Goal: Task Accomplishment & Management: Manage account settings

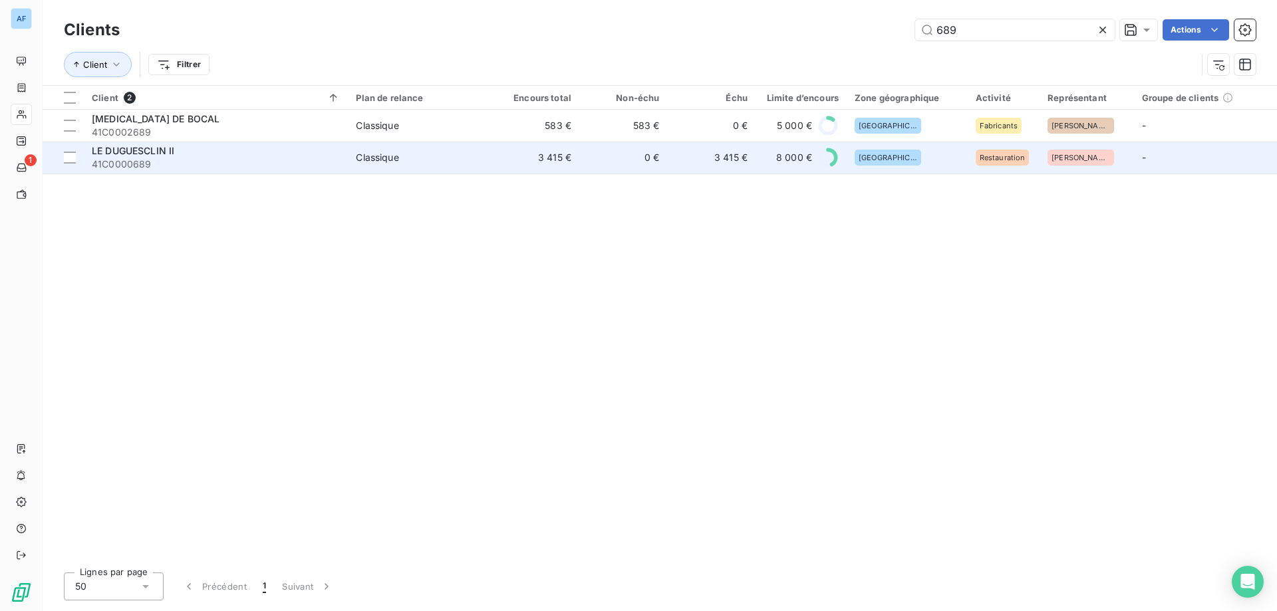
type input "689"
click at [407, 150] on td "Classique" at bounding box center [419, 158] width 143 height 32
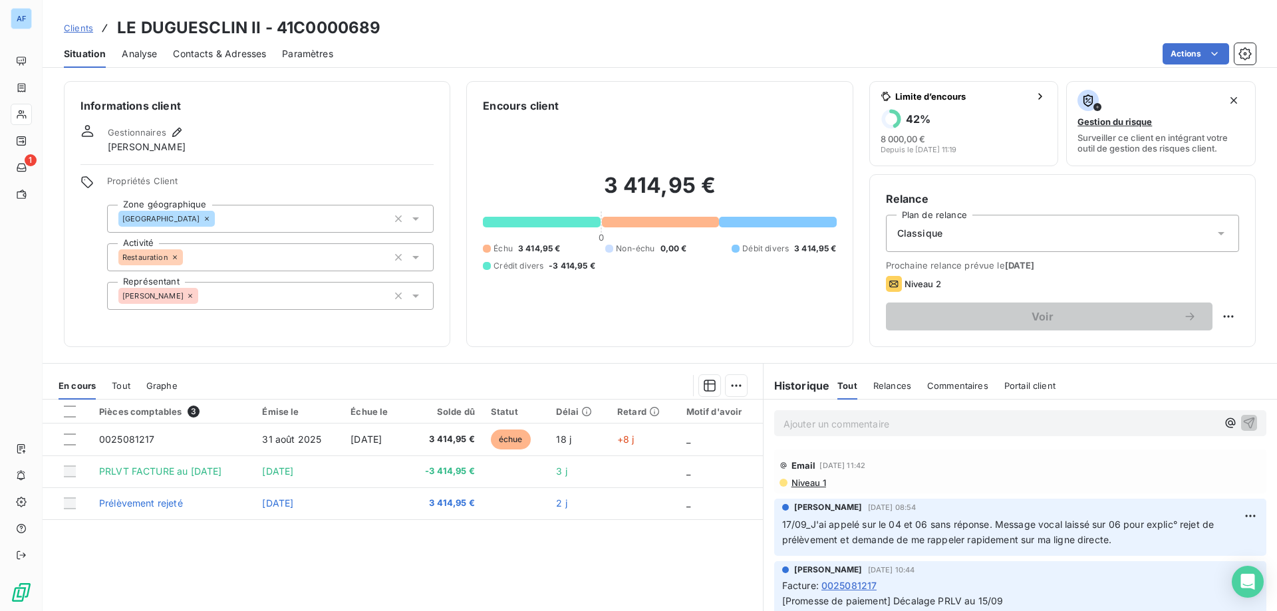
click at [923, 418] on p "Ajouter un commentaire ﻿" at bounding box center [1001, 424] width 434 height 17
click at [1242, 425] on icon "button" at bounding box center [1248, 422] width 13 height 13
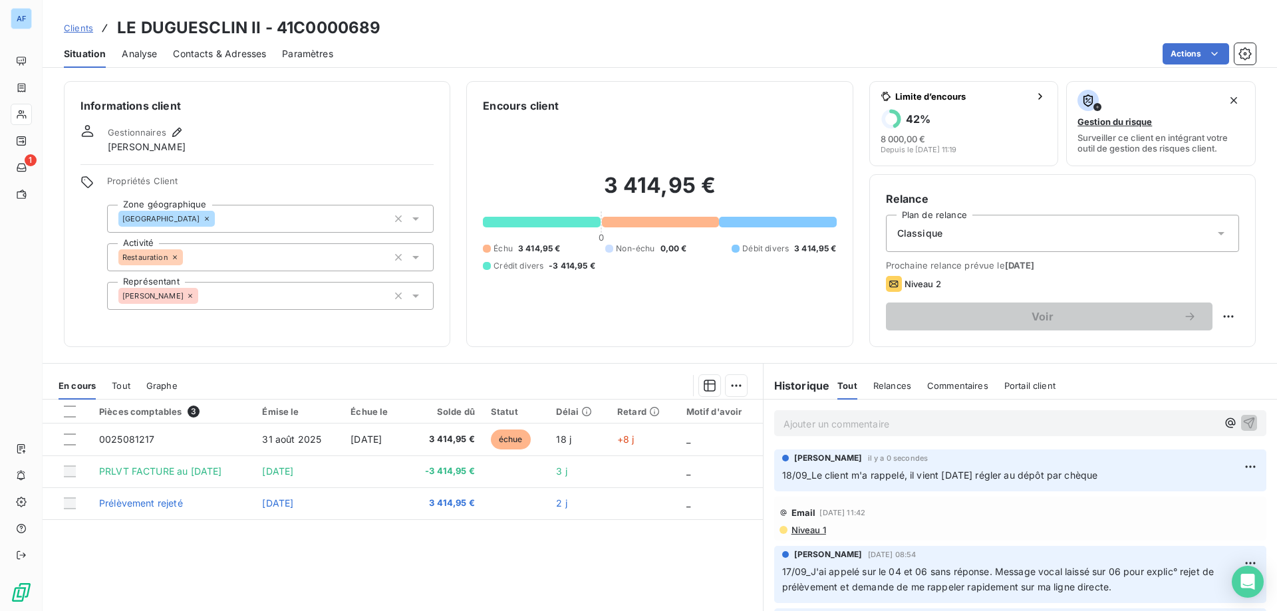
click at [85, 29] on span "Clients" at bounding box center [78, 28] width 29 height 11
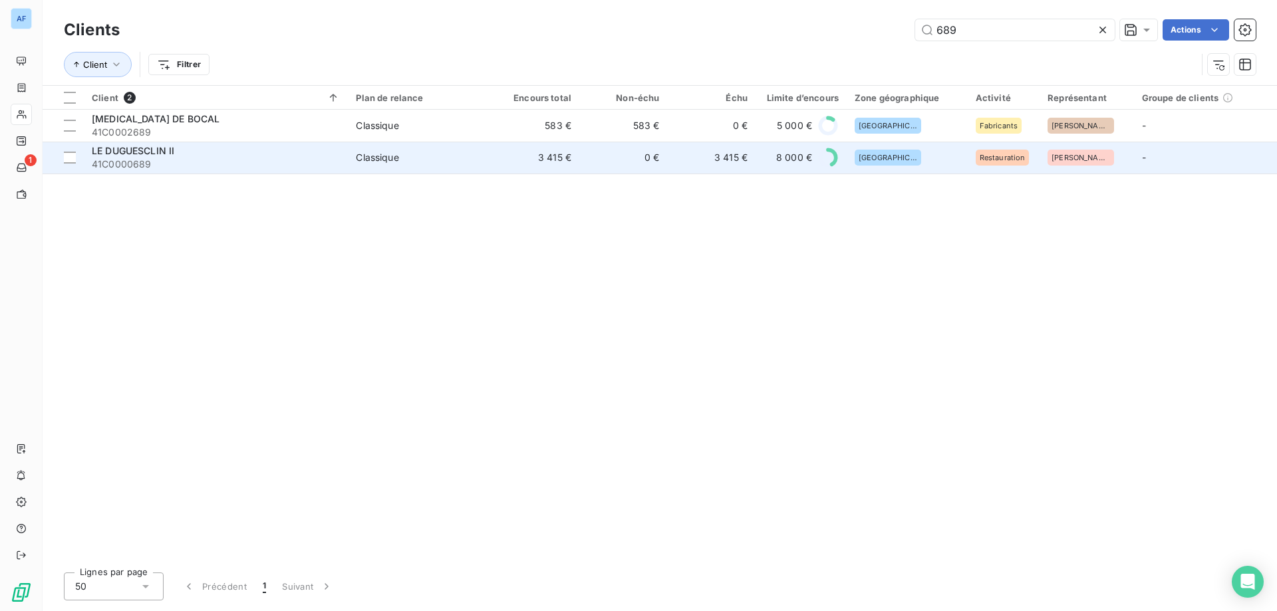
click at [426, 170] on td "Classique" at bounding box center [419, 158] width 143 height 32
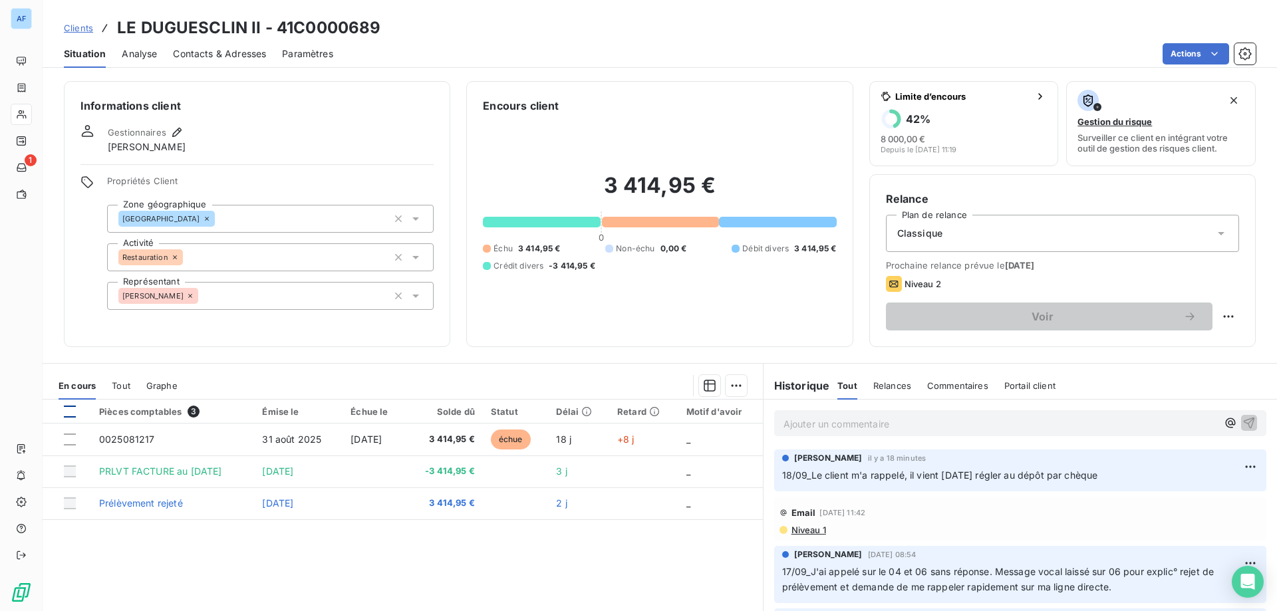
click at [66, 410] on div at bounding box center [70, 412] width 12 height 12
click at [730, 389] on html "AF 1 Clients LE DUGUESCLIN II - 41C0000689 Situation Analyse Contacts & Adresse…" at bounding box center [638, 305] width 1277 height 611
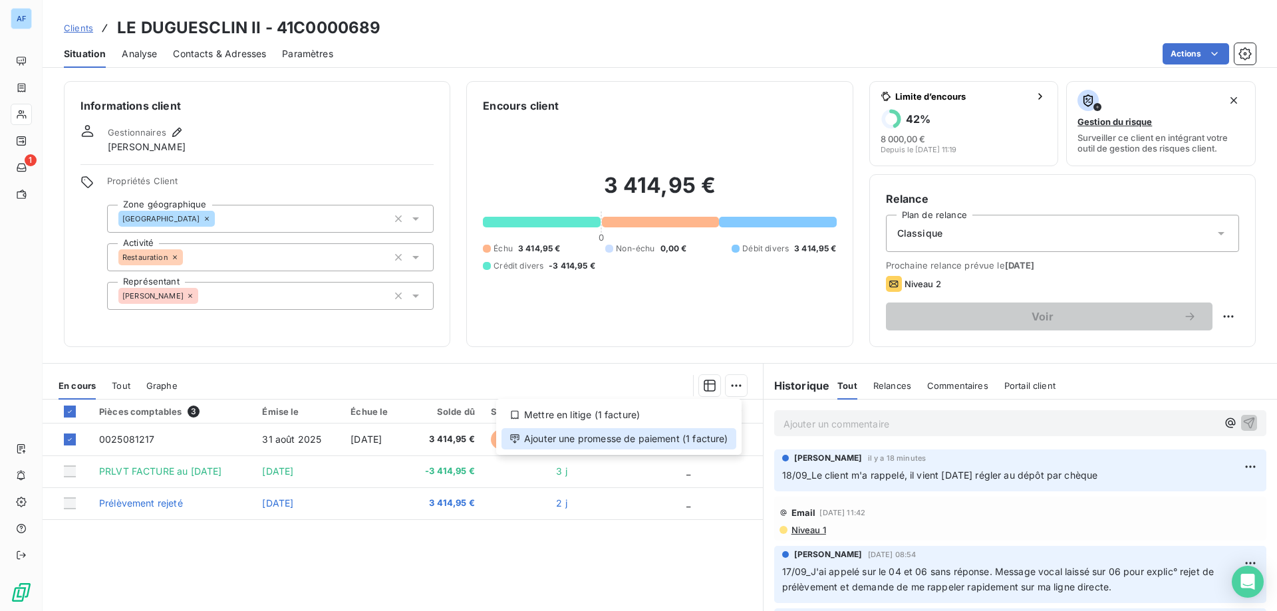
click at [686, 445] on div "Ajouter une promesse de paiement (1 facture)" at bounding box center [619, 438] width 235 height 21
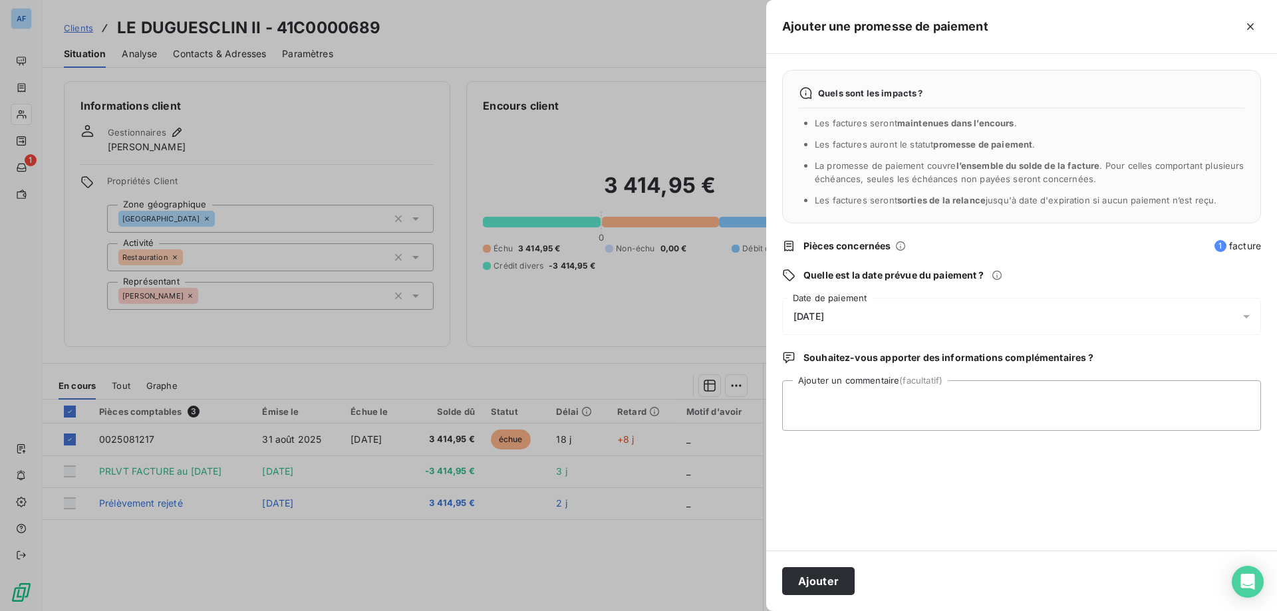
click at [847, 301] on div "[DATE]" at bounding box center [1021, 316] width 479 height 37
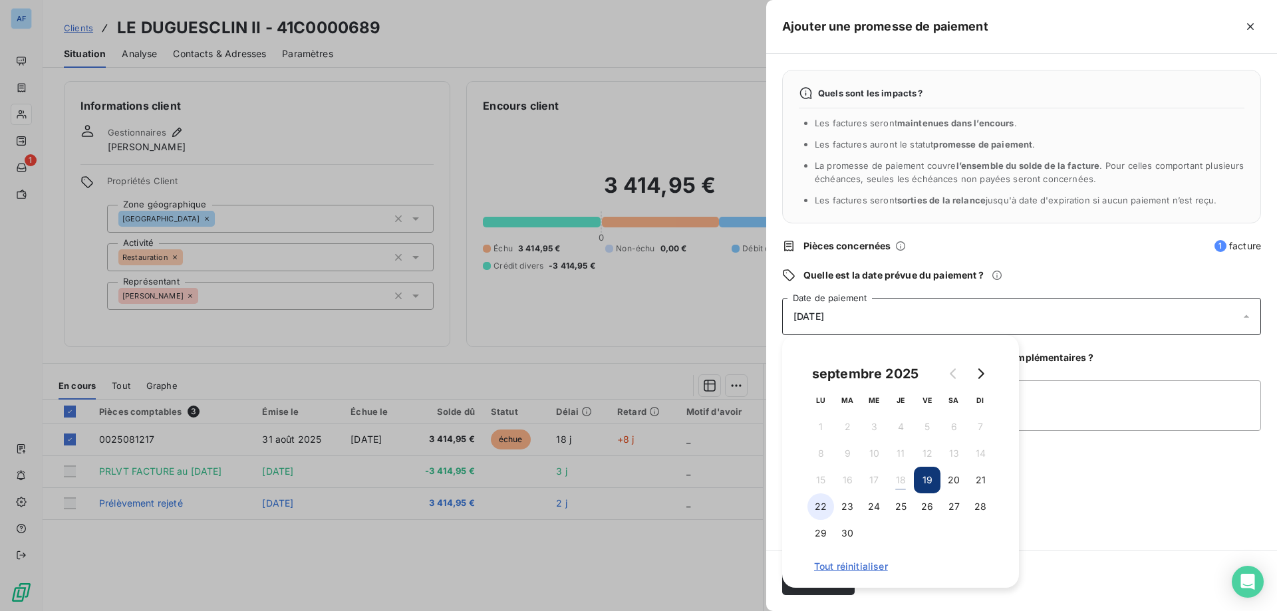
click at [823, 504] on button "22" at bounding box center [820, 507] width 27 height 27
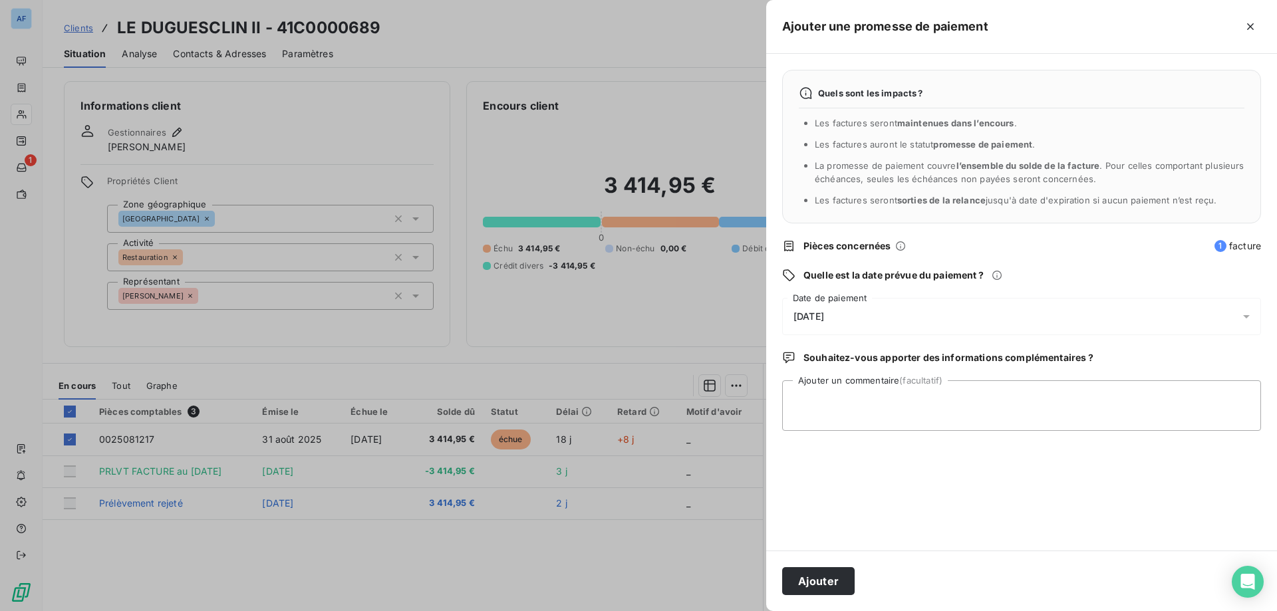
click at [1151, 470] on div "Quels sont les impacts ? Les factures seront maintenues dans l’encours . Les fa…" at bounding box center [1021, 302] width 511 height 497
click at [834, 581] on button "Ajouter" at bounding box center [818, 581] width 72 height 28
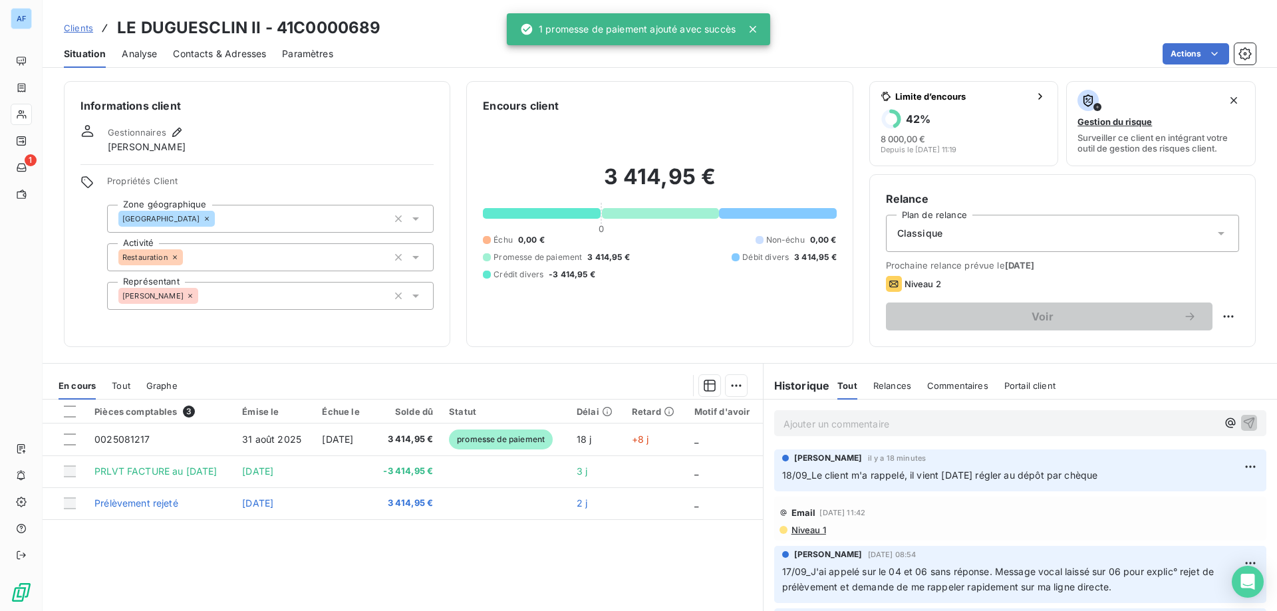
click at [72, 33] on link "Clients" at bounding box center [78, 27] width 29 height 13
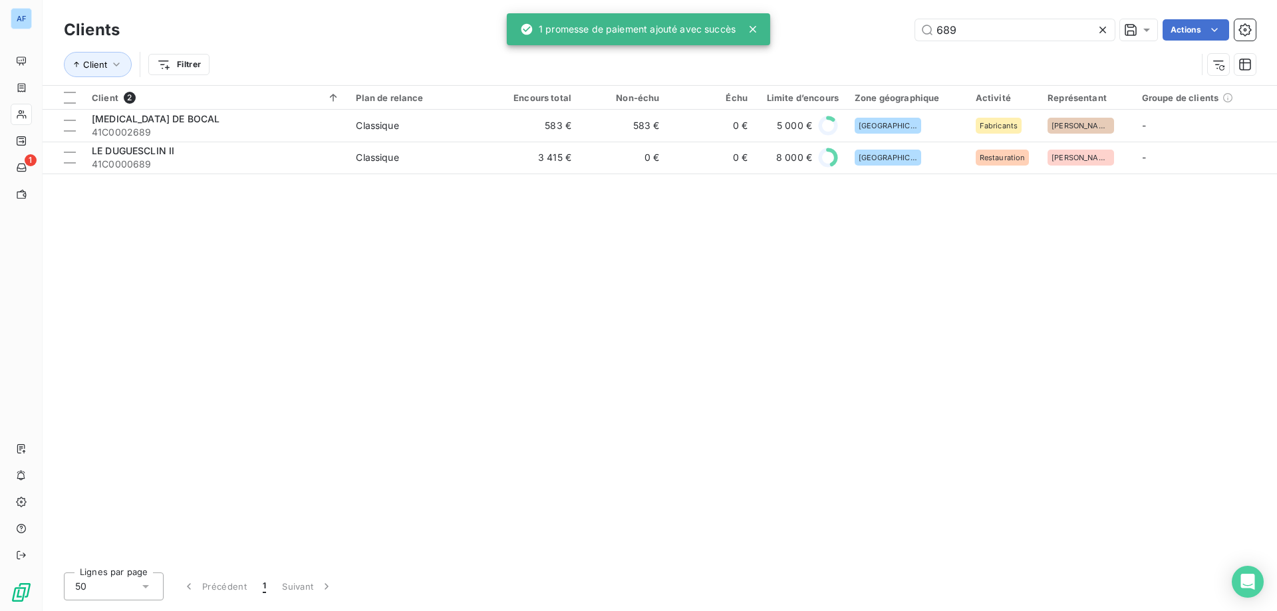
click at [1099, 32] on icon at bounding box center [1102, 29] width 13 height 13
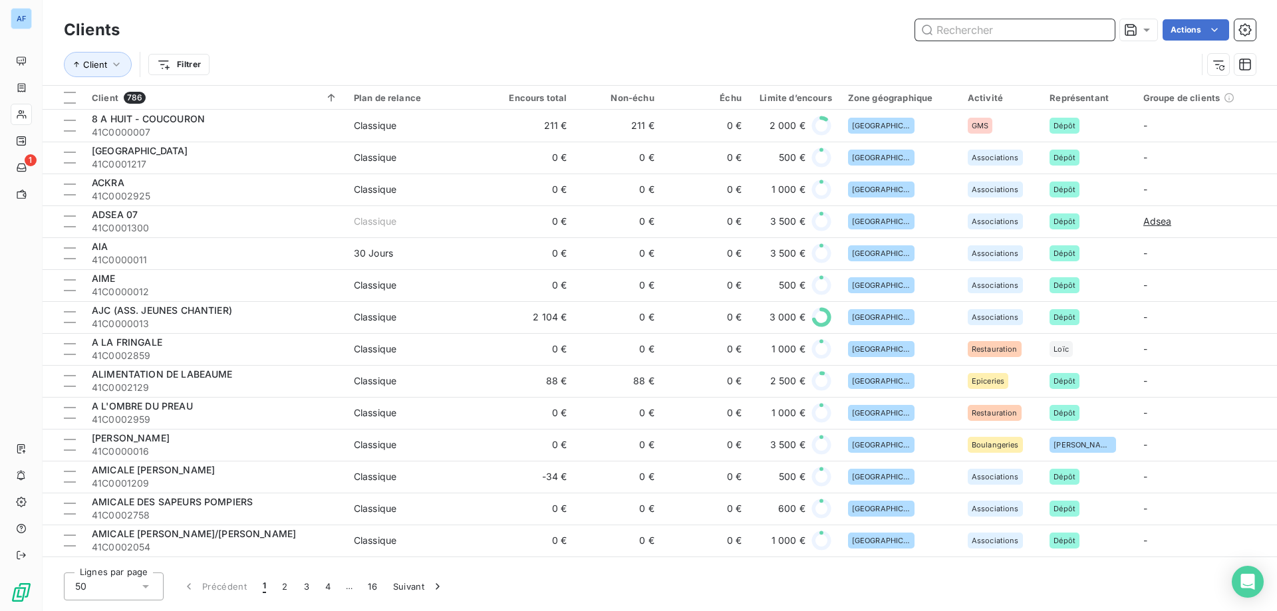
click at [979, 33] on input "text" at bounding box center [1015, 29] width 200 height 21
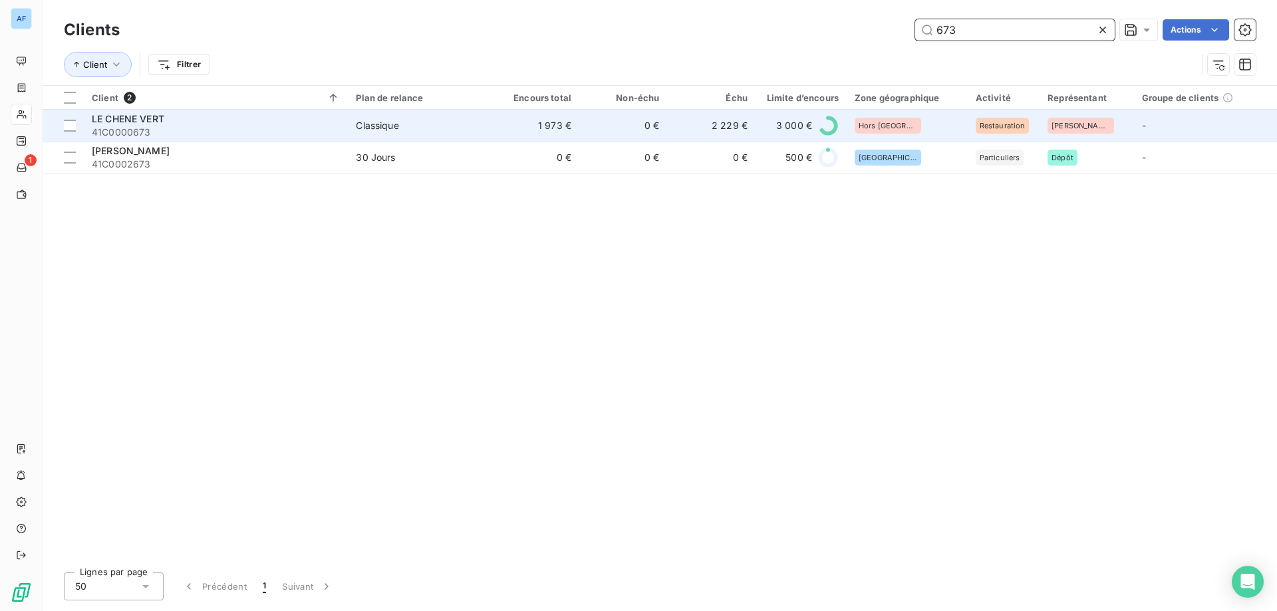
type input "673"
click at [165, 138] on span "41C0000673" at bounding box center [216, 132] width 248 height 13
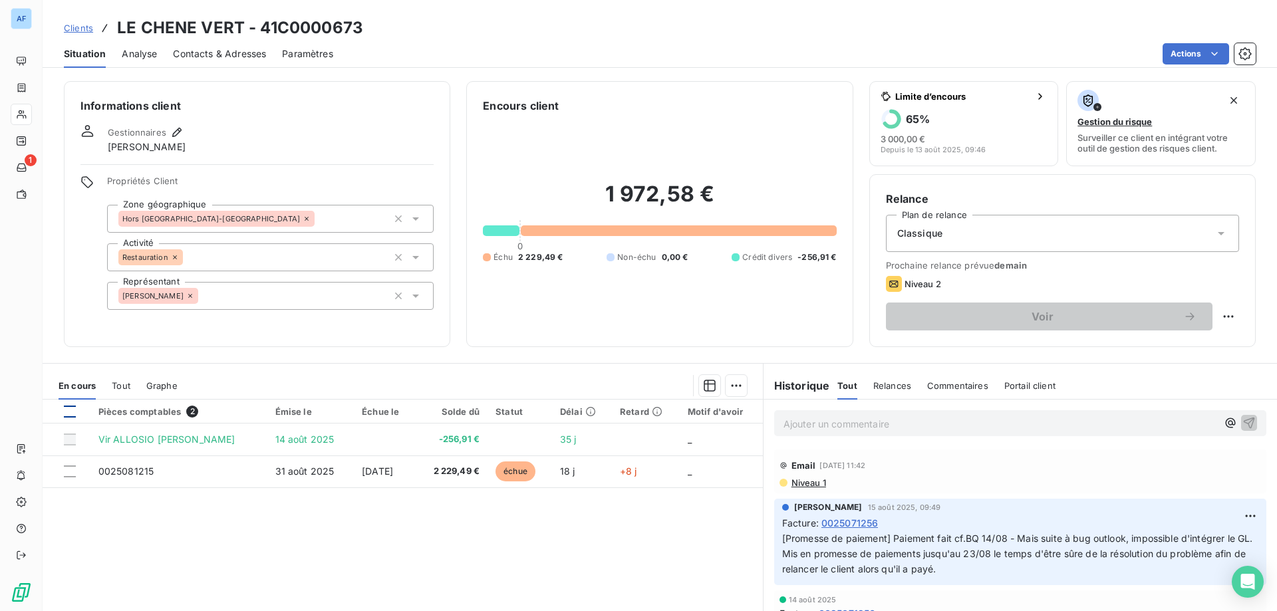
click at [71, 412] on div at bounding box center [70, 412] width 12 height 12
click at [729, 388] on html "AF 1 Clients LE CHENE VERT - 41C0000673 Situation Analyse Contacts & Adresses P…" at bounding box center [638, 305] width 1277 height 611
click at [65, 409] on html "AF 1 Clients LE CHENE VERT - 41C0000673 Situation Analyse Contacts & Adresses P…" at bounding box center [638, 305] width 1277 height 611
click at [65, 409] on div at bounding box center [70, 412] width 12 height 12
click at [71, 412] on div at bounding box center [70, 412] width 12 height 12
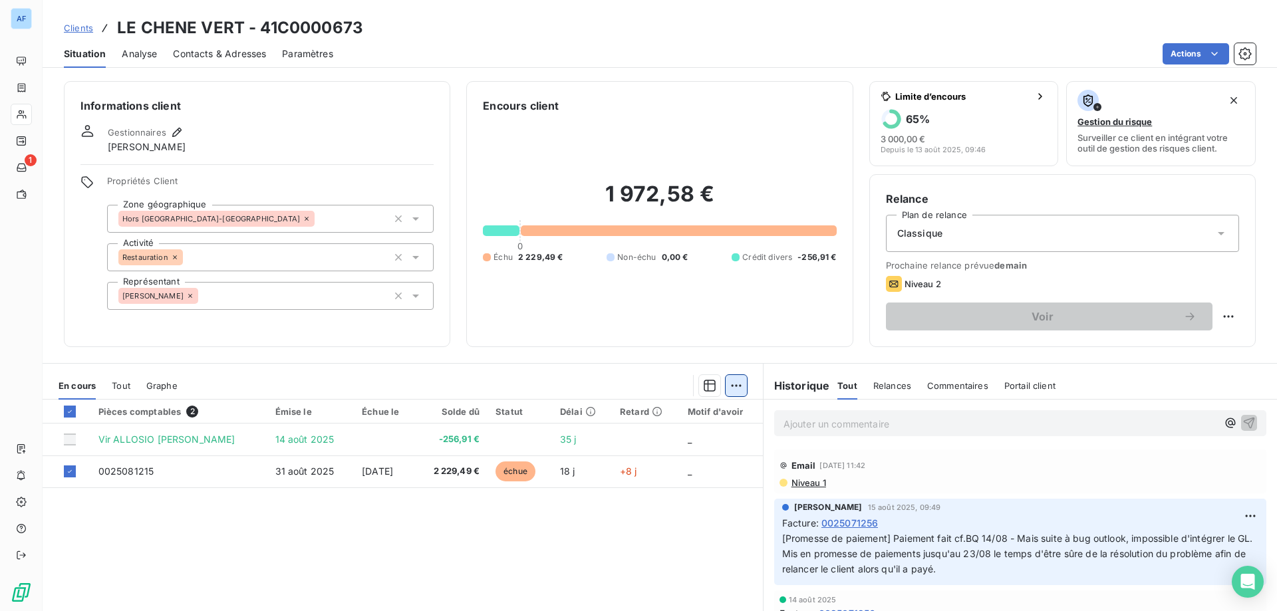
click at [732, 392] on html "AF 1 Clients LE CHENE VERT - 41C0000673 Situation Analyse Contacts & Adresses P…" at bounding box center [638, 305] width 1277 height 611
click at [816, 431] on html "AF 1 Clients LE CHENE VERT - 41C0000673 Situation Analyse Contacts & Adresses P…" at bounding box center [638, 305] width 1277 height 611
click at [820, 430] on p "Ajouter un commentaire ﻿" at bounding box center [1001, 424] width 434 height 17
click at [724, 388] on html "AF 1 Clients LE CHENE VERT - 41C0000673 Situation Analyse Contacts & Adresses P…" at bounding box center [638, 305] width 1277 height 611
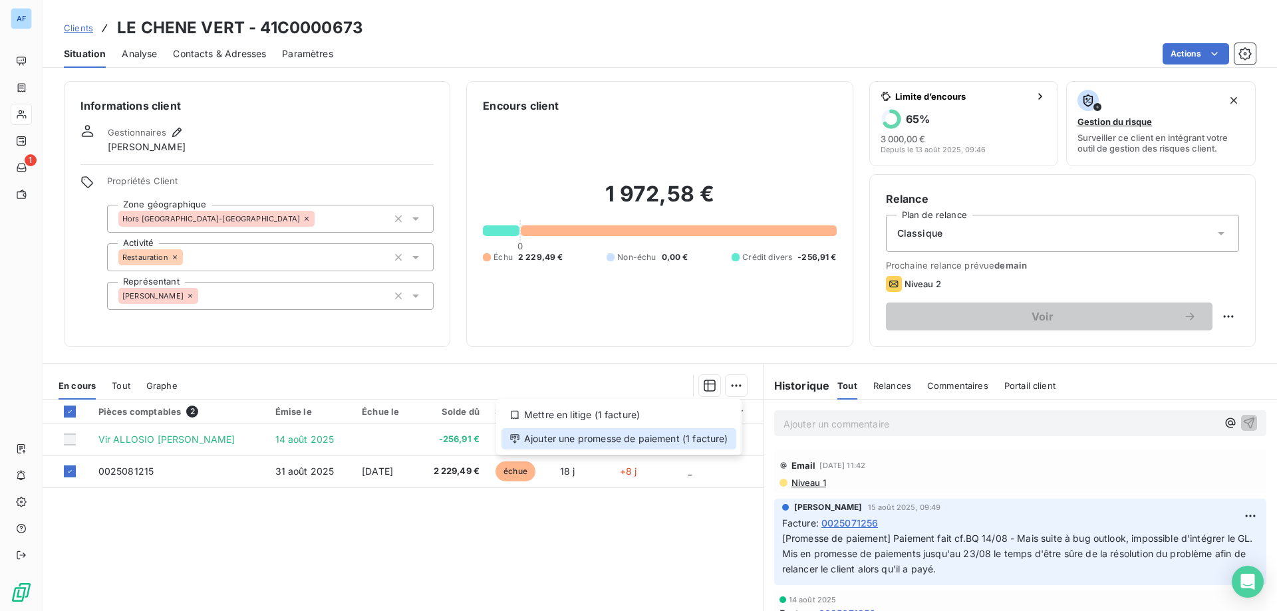
click at [686, 436] on div "Ajouter une promesse de paiement (1 facture)" at bounding box center [619, 438] width 235 height 21
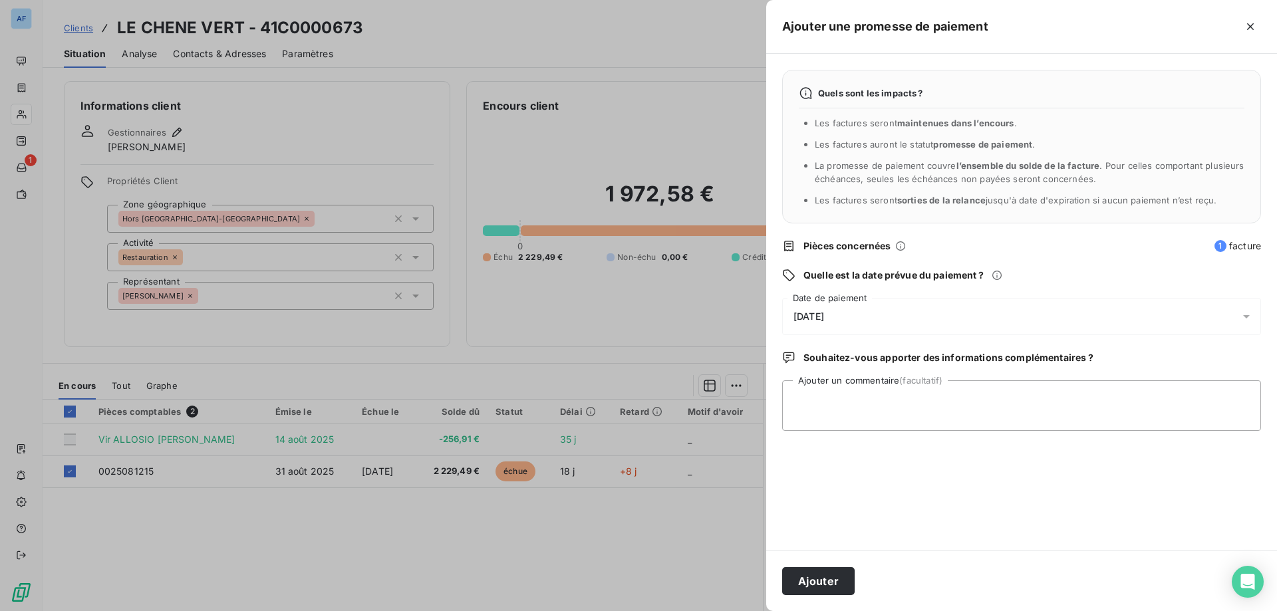
click at [826, 327] on div "[DATE]" at bounding box center [1021, 316] width 479 height 37
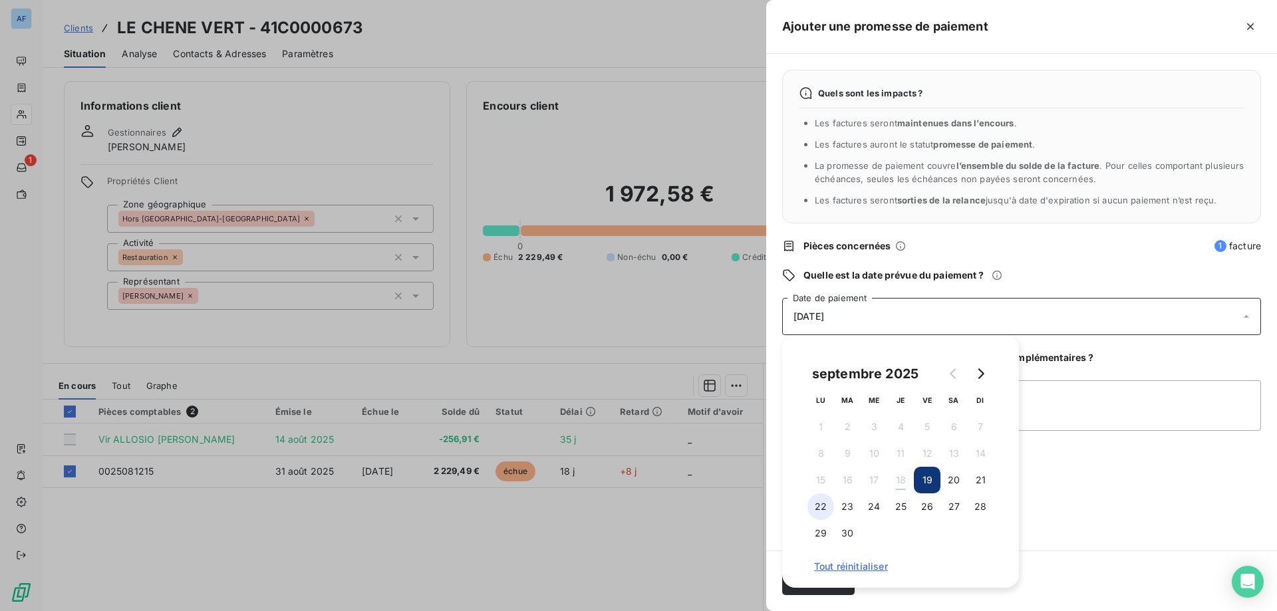
click at [811, 507] on button "22" at bounding box center [820, 507] width 27 height 27
click at [1108, 398] on textarea "Ajouter un commentaire (facultatif)" at bounding box center [1021, 405] width 479 height 51
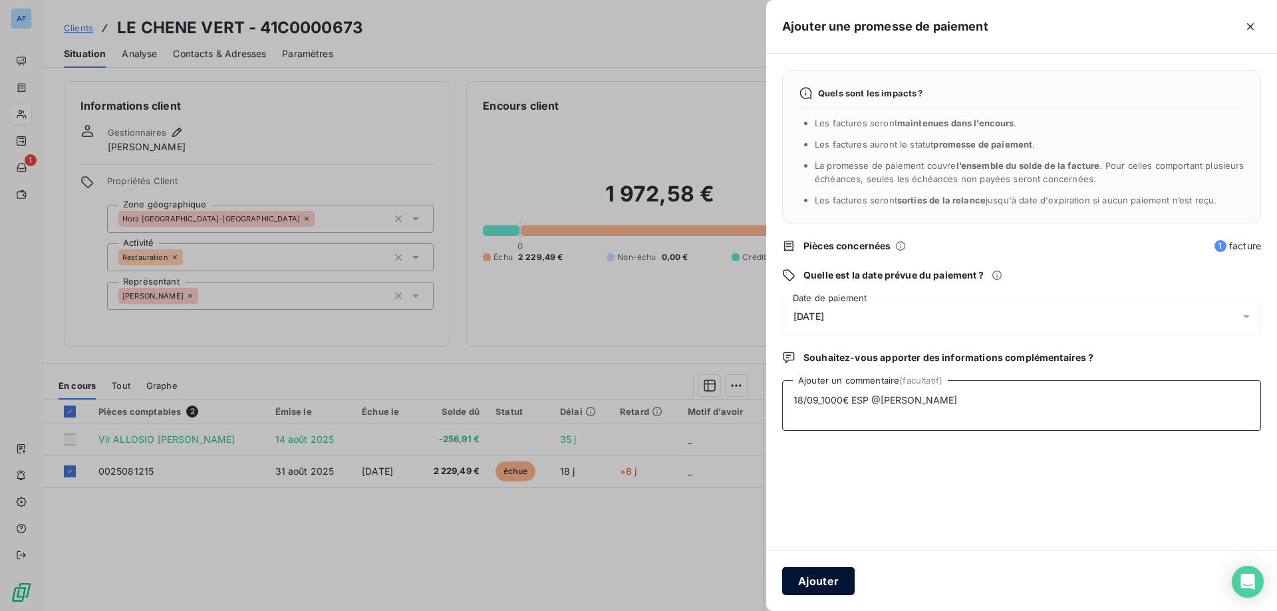
type textarea "18/09_1000€ ESP @[PERSON_NAME]"
click at [817, 578] on button "Ajouter" at bounding box center [818, 581] width 72 height 28
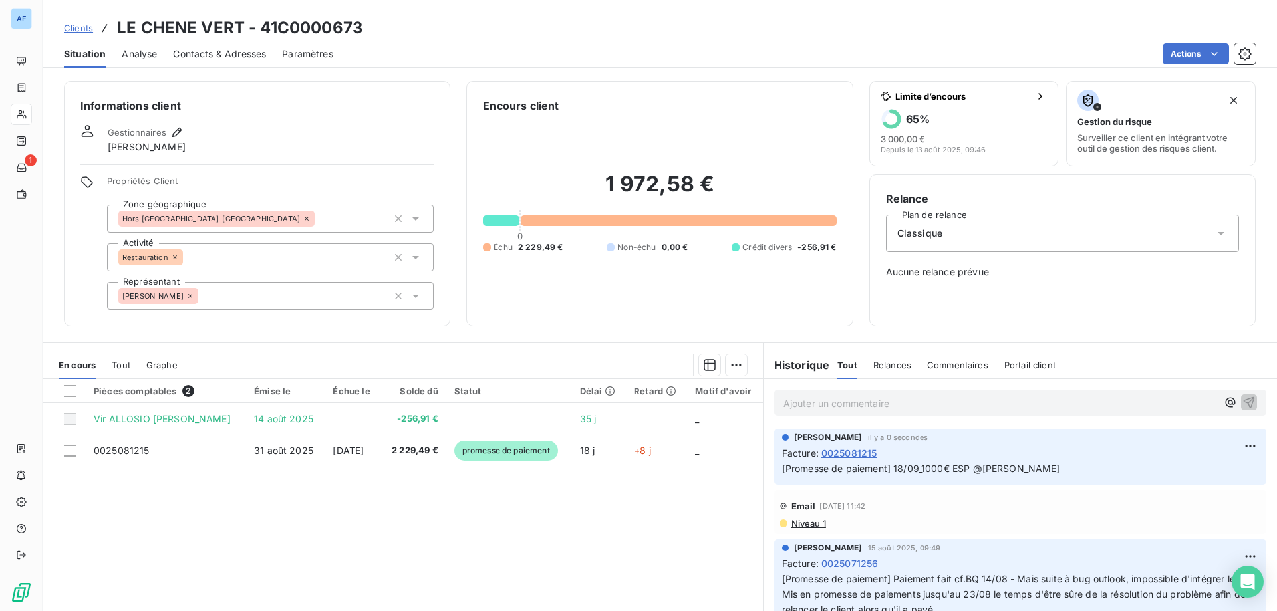
click at [84, 31] on span "Clients" at bounding box center [78, 28] width 29 height 11
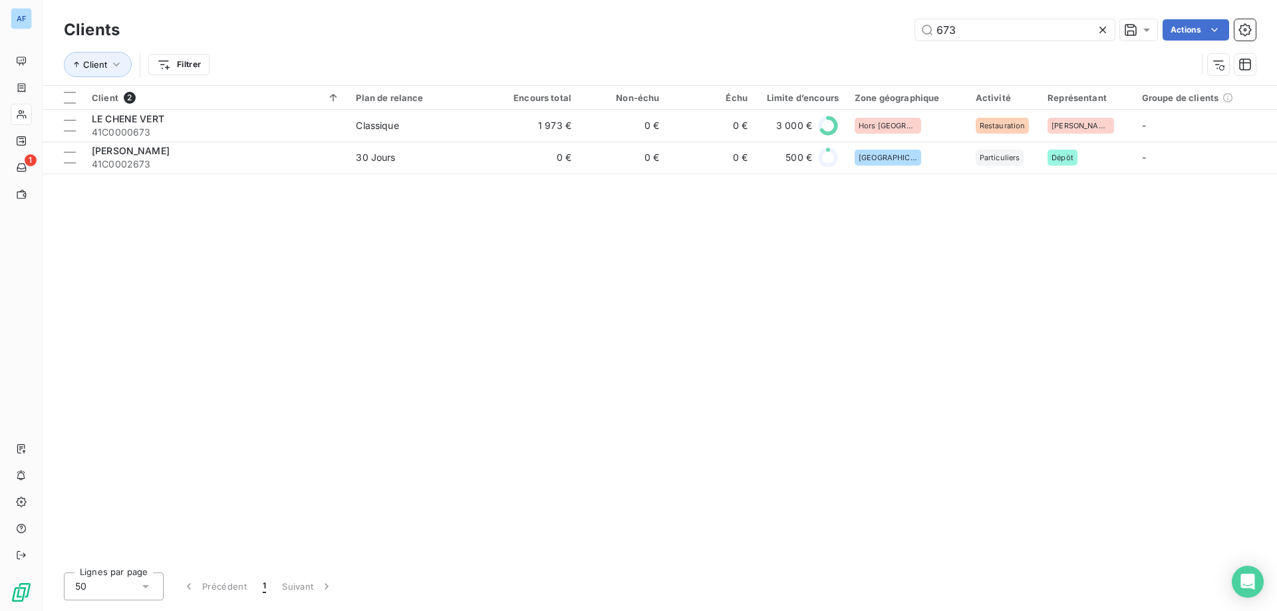
click at [1100, 35] on icon at bounding box center [1102, 29] width 13 height 13
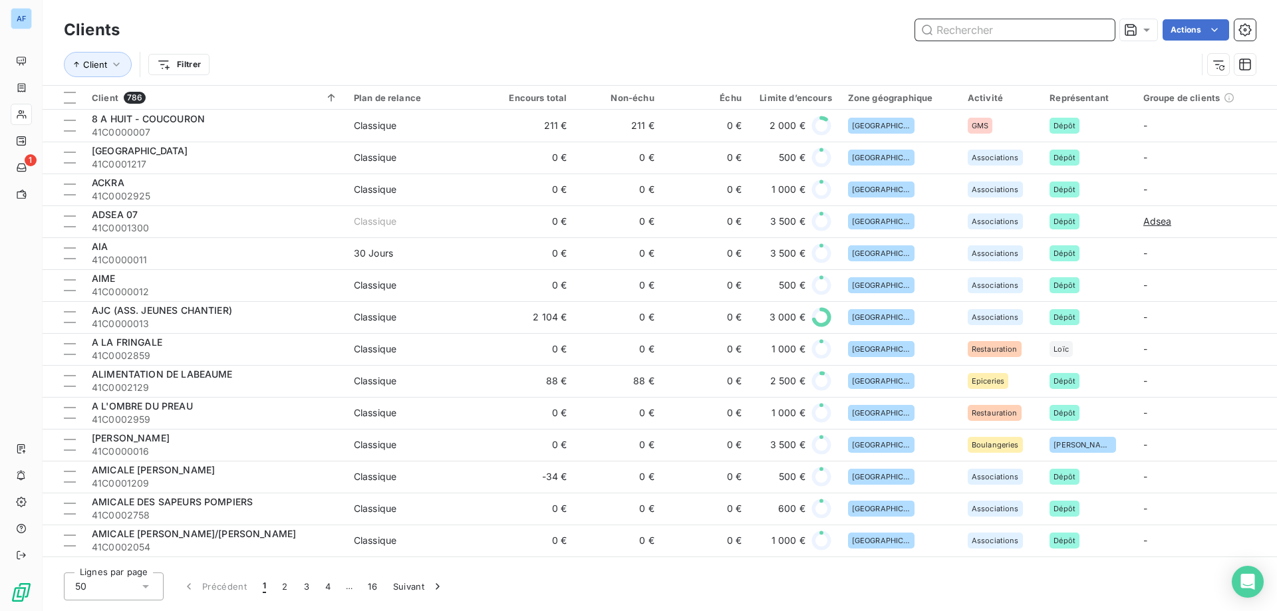
click at [1010, 31] on input "text" at bounding box center [1015, 29] width 200 height 21
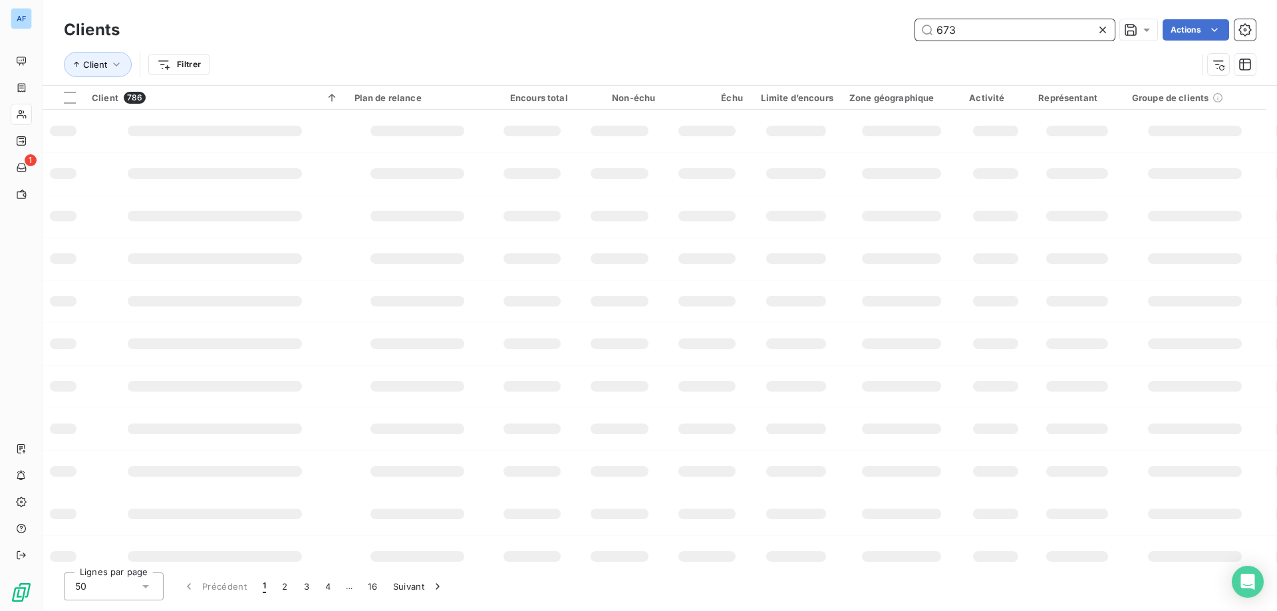
type input "673"
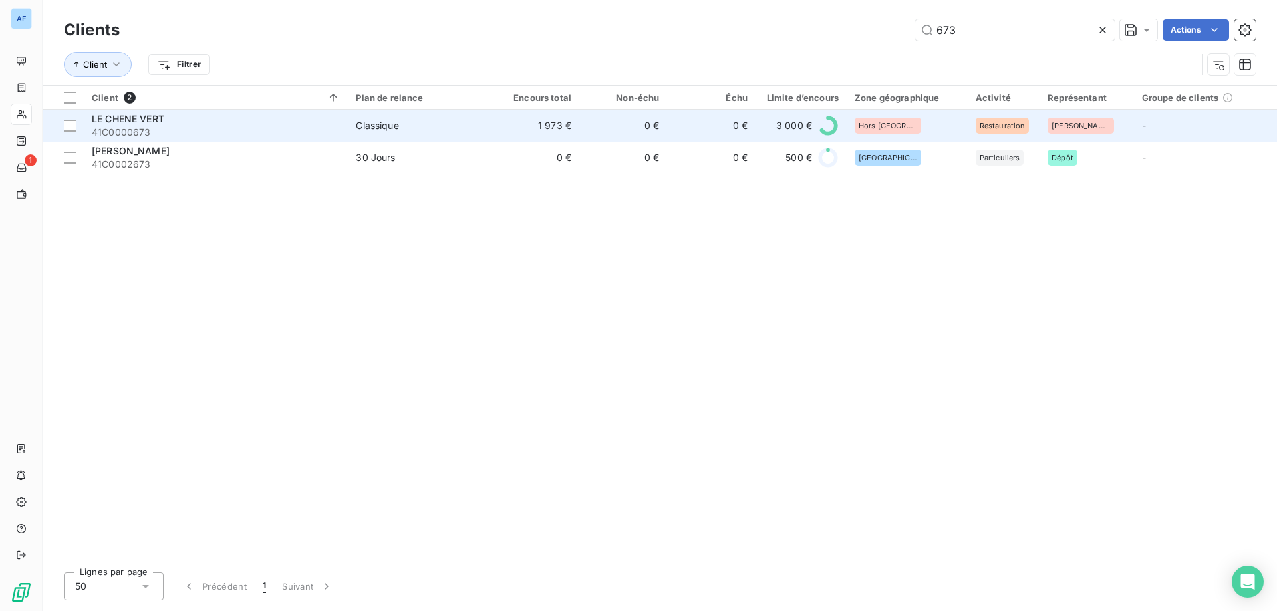
click at [285, 122] on div "LE CHENE VERT" at bounding box center [216, 118] width 248 height 13
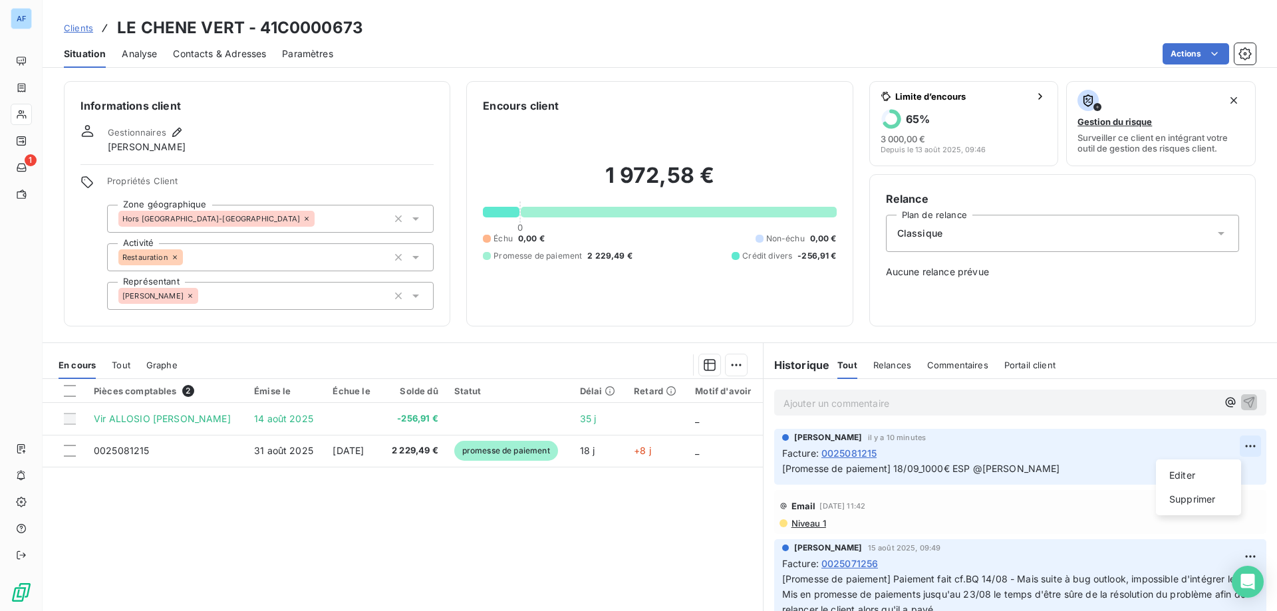
click at [1228, 444] on html "AF 1 Clients LE CHENE VERT - 41C0000673 Situation Analyse Contacts & Adresses P…" at bounding box center [638, 305] width 1277 height 611
click at [1202, 473] on div "Editer" at bounding box center [1198, 475] width 74 height 21
click at [1244, 467] on icon "button" at bounding box center [1250, 468] width 13 height 13
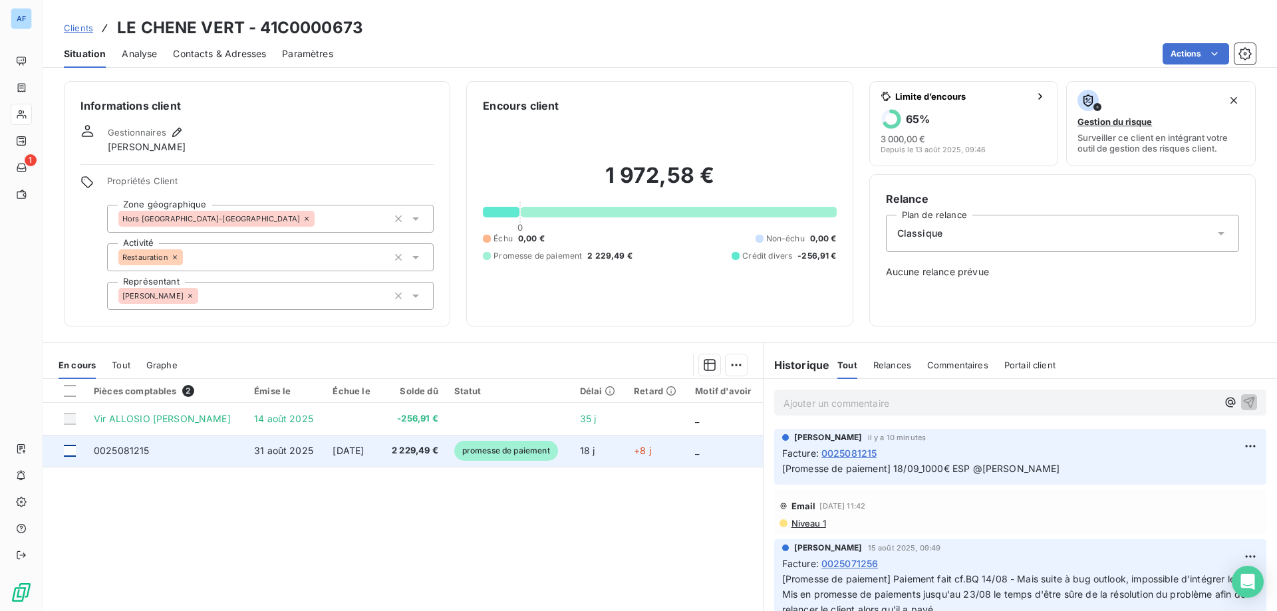
click at [72, 452] on div at bounding box center [70, 451] width 12 height 12
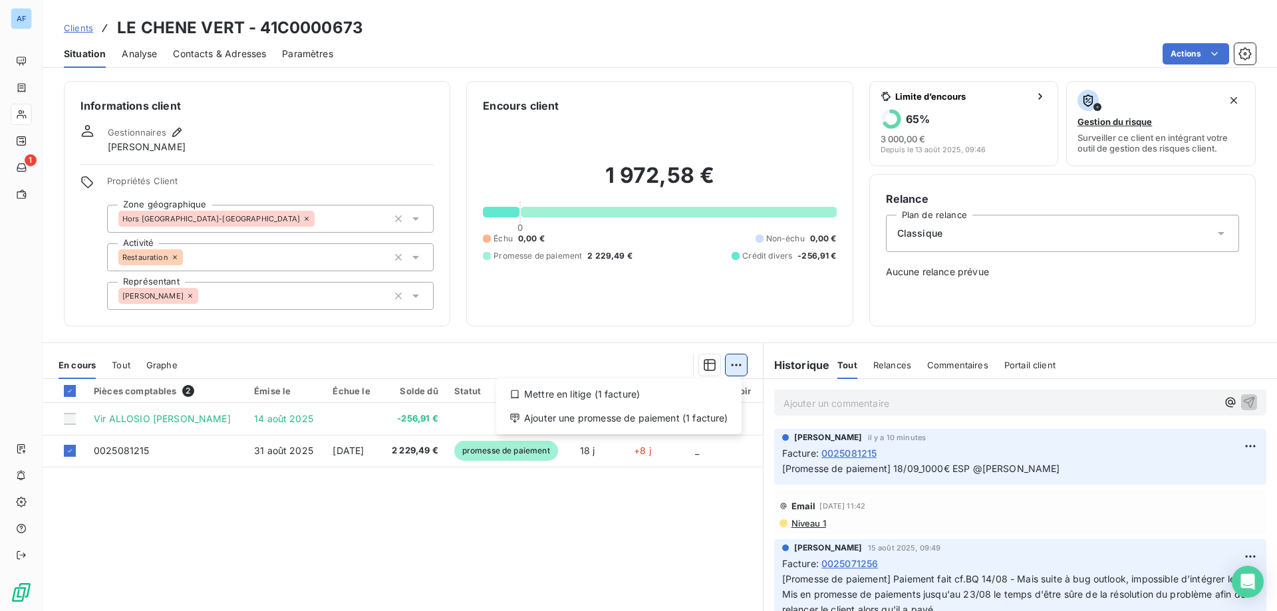
click at [723, 369] on html "AF 1 Clients LE CHENE VERT - 41C0000673 Situation Analyse Contacts & Adresses P…" at bounding box center [638, 305] width 1277 height 611
click at [674, 414] on div "Ajouter une promesse de paiement (1 facture)" at bounding box center [619, 418] width 235 height 21
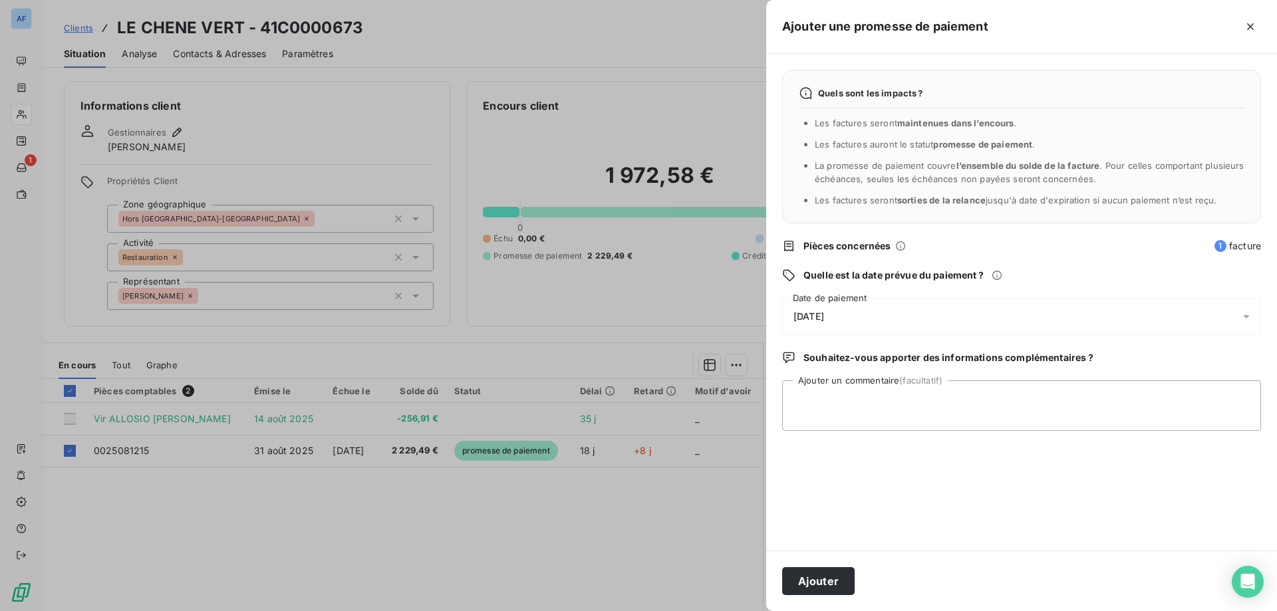
click at [824, 319] on span "[DATE]" at bounding box center [808, 316] width 31 height 11
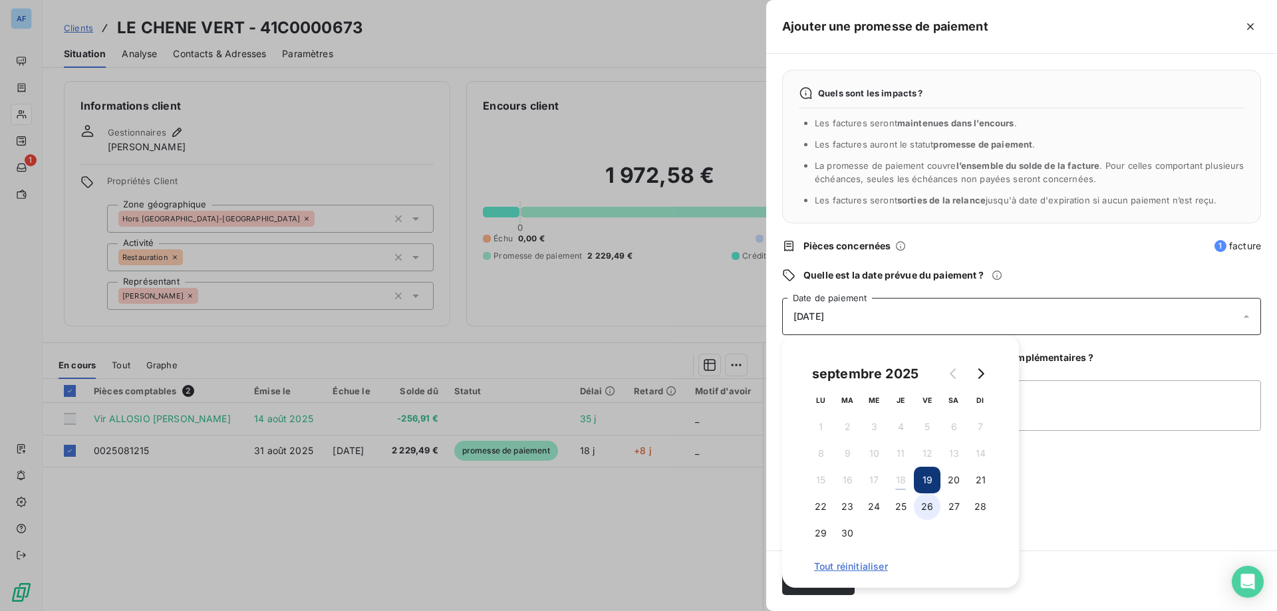
click at [931, 502] on button "26" at bounding box center [927, 507] width 27 height 27
click at [1171, 406] on textarea "Ajouter un commentaire (facultatif)" at bounding box center [1021, 405] width 479 height 51
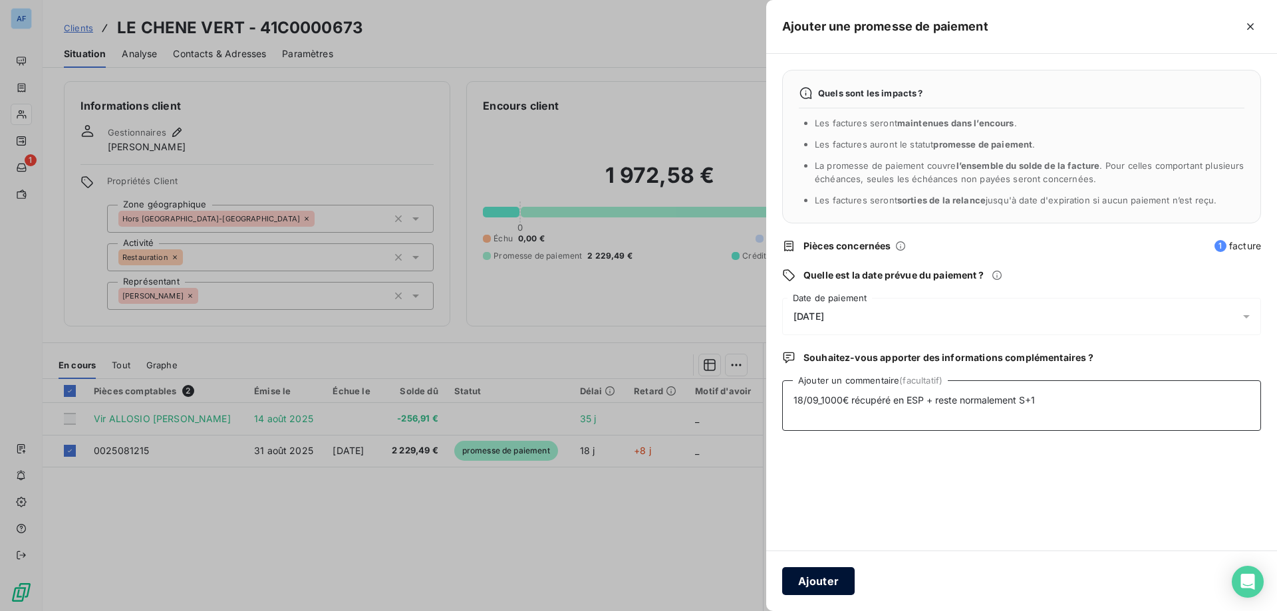
type textarea "18/09_1000€ récupéré en ESP + reste normalement S+1"
click at [833, 575] on button "Ajouter" at bounding box center [818, 581] width 72 height 28
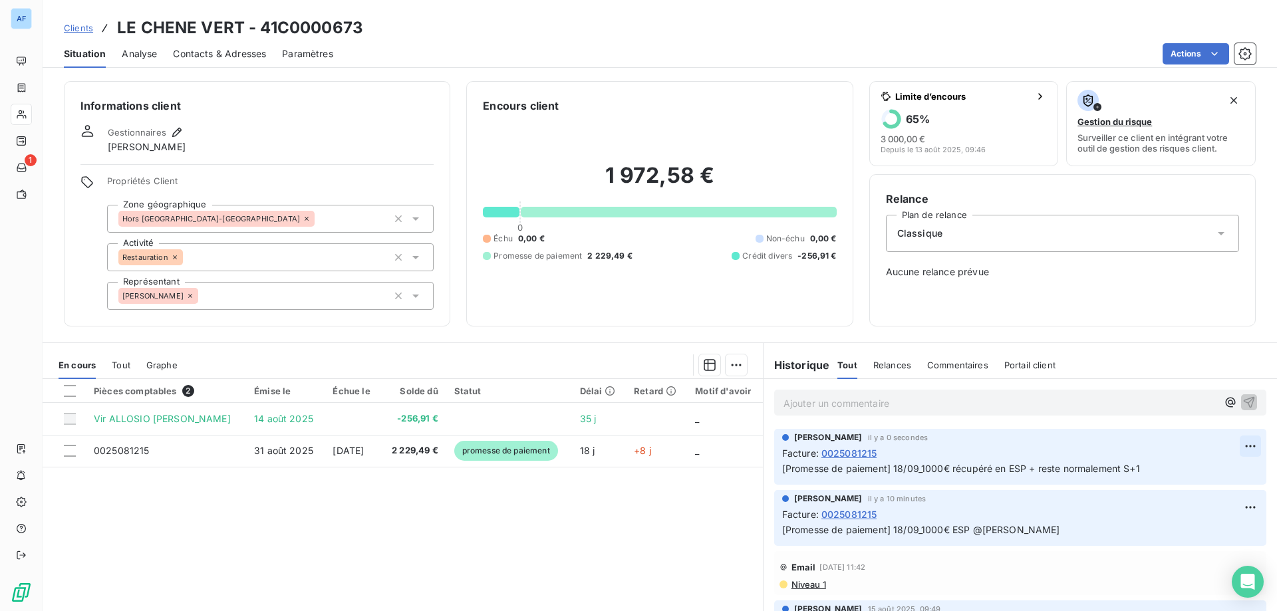
click at [1221, 448] on html "AF 1 Clients LE CHENE VERT - 41C0000673 Situation Analyse Contacts & Adresses P…" at bounding box center [638, 305] width 1277 height 611
click at [580, 498] on html "AF 1 Clients LE CHENE VERT - 41C0000673 Situation Analyse Contacts & Adresses P…" at bounding box center [638, 305] width 1277 height 611
click at [88, 26] on span "Clients" at bounding box center [78, 28] width 29 height 11
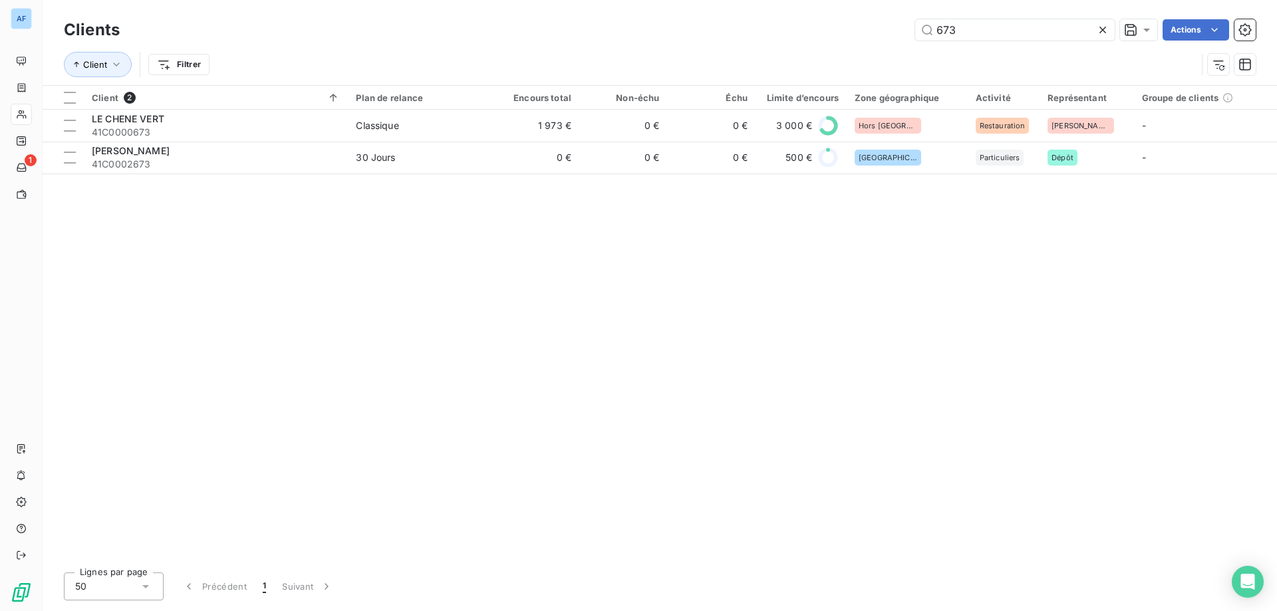
click at [399, 607] on div "Clients 673 Actions Client Filtrer Client 2 Plan de relance Encours total Non-é…" at bounding box center [660, 305] width 1234 height 611
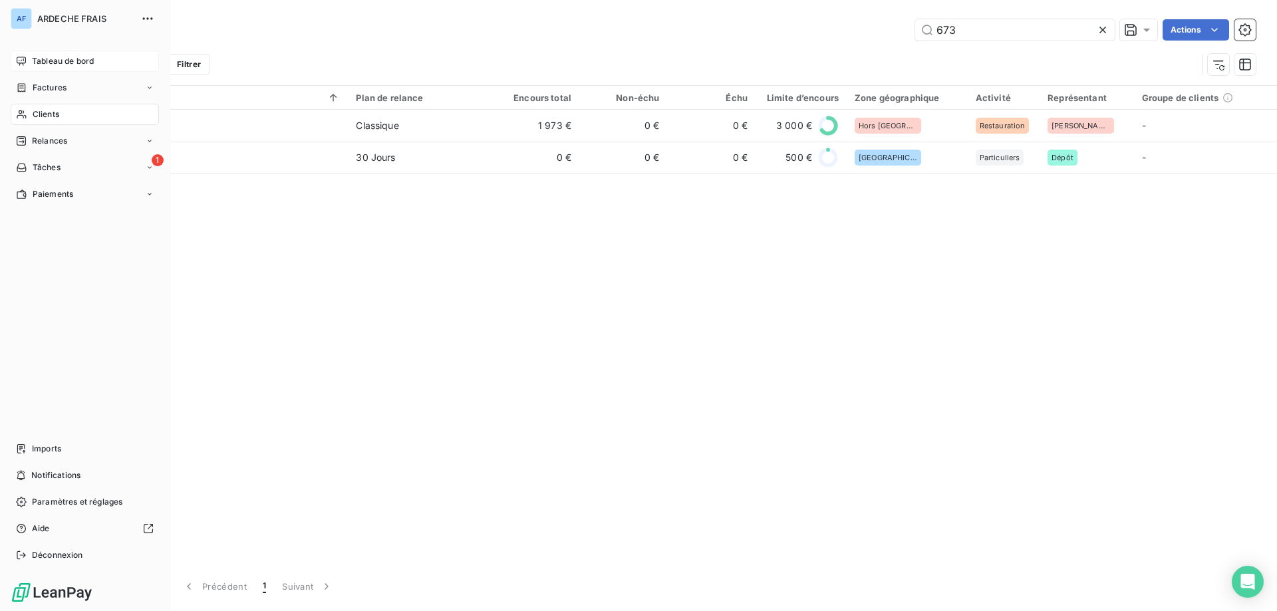
click at [53, 66] on span "Tableau de bord" at bounding box center [63, 61] width 62 height 12
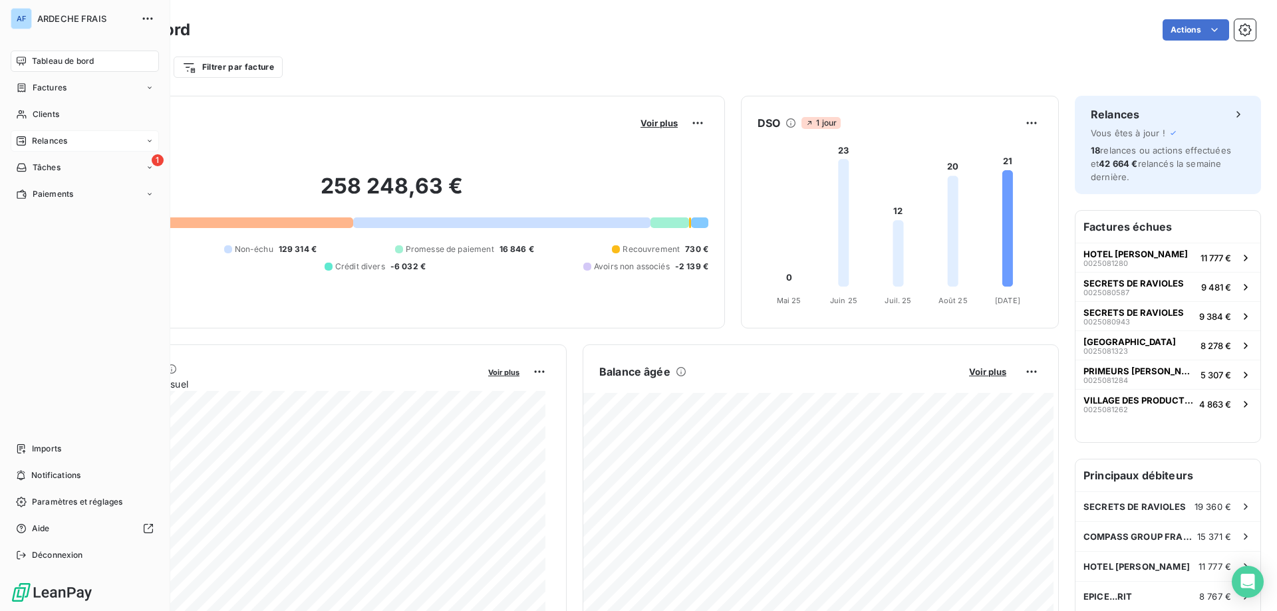
click at [59, 144] on span "Relances" at bounding box center [49, 141] width 35 height 12
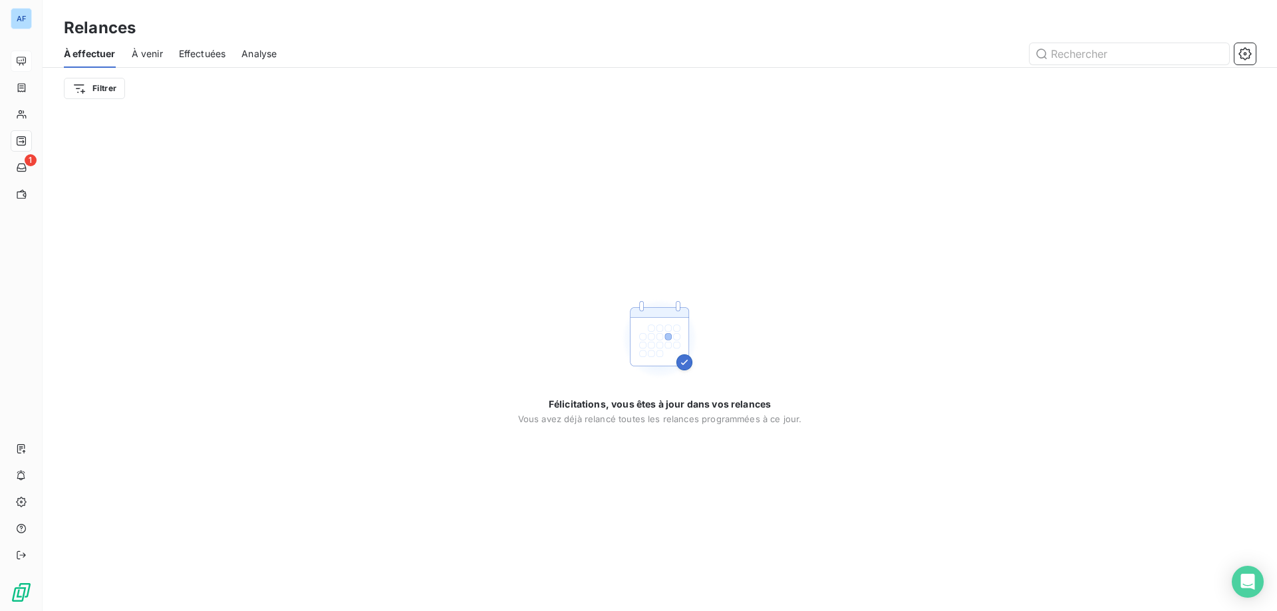
click at [251, 60] on span "Analyse" at bounding box center [258, 53] width 35 height 13
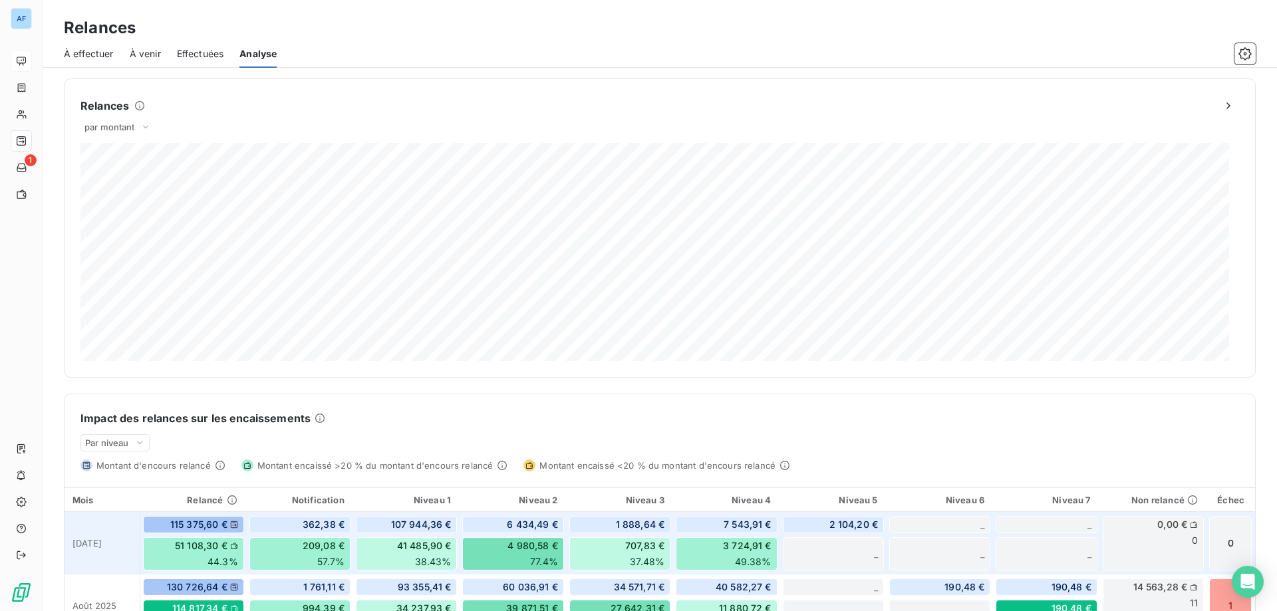
scroll to position [328, 0]
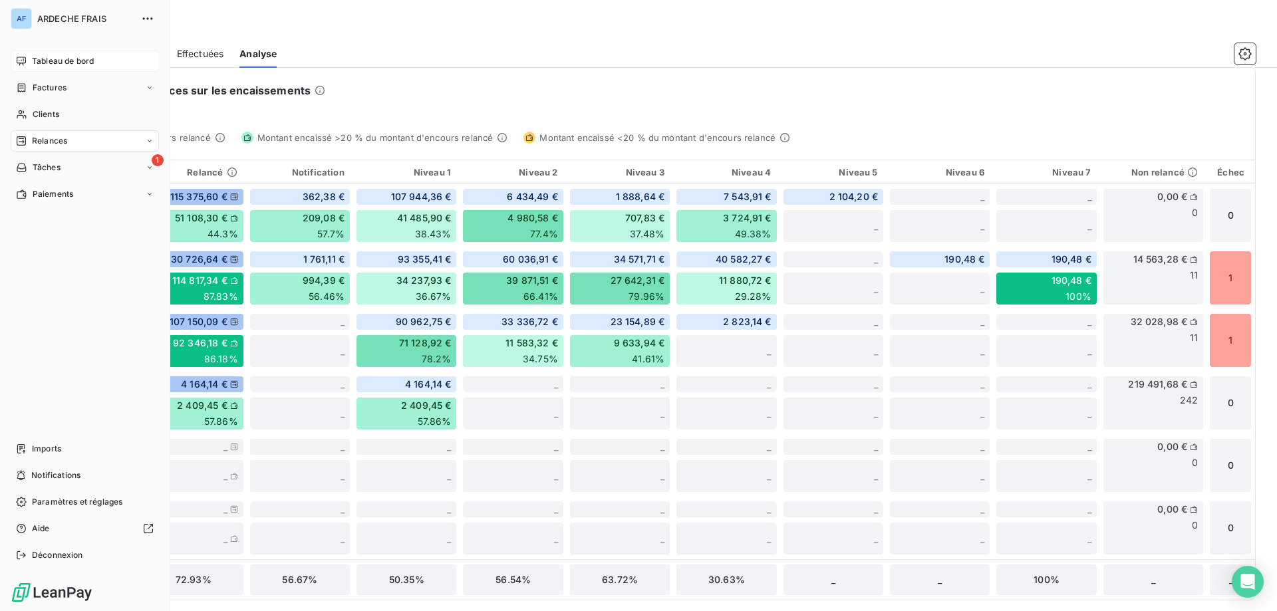
click at [57, 59] on span "Tableau de bord" at bounding box center [63, 61] width 62 height 12
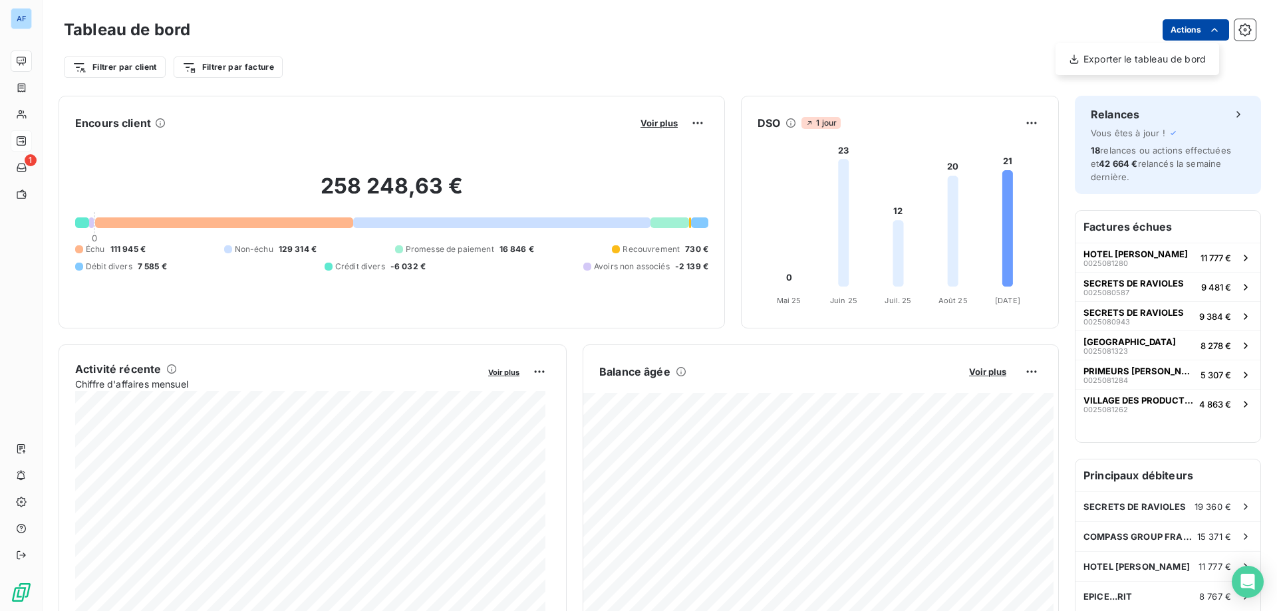
click at [1169, 35] on html "AF 1 Tableau de bord Actions Exporter le tableau de bord Filtrer par client Fil…" at bounding box center [638, 305] width 1277 height 611
click at [1238, 34] on icon "button" at bounding box center [1244, 29] width 13 height 13
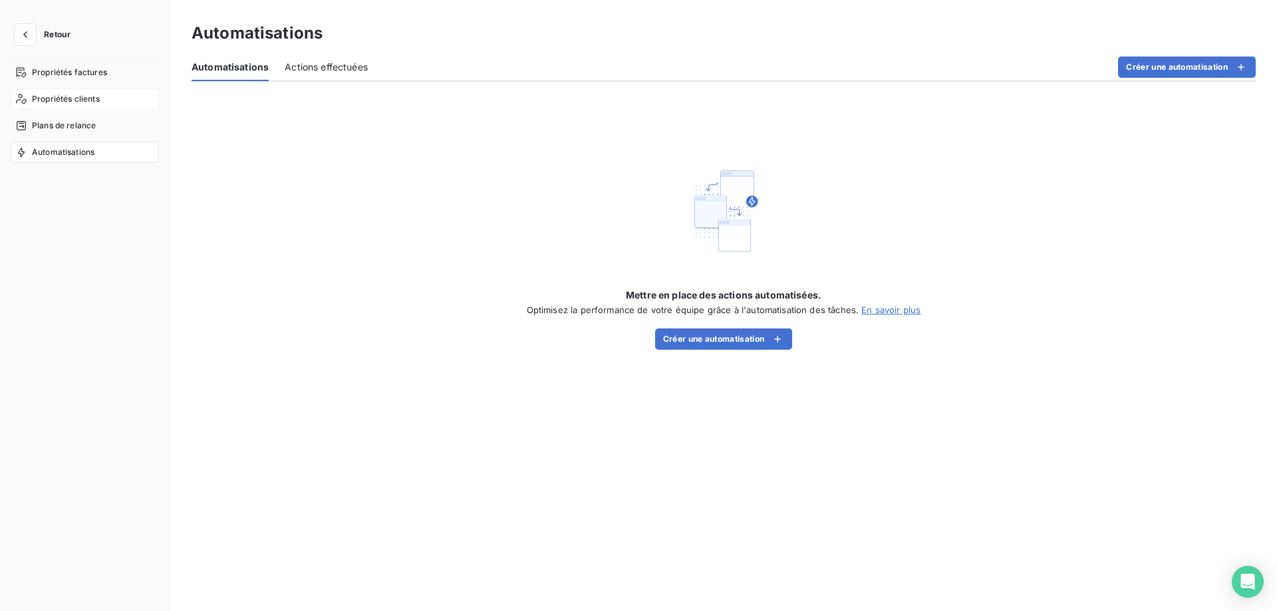
click at [72, 91] on div "Propriétés clients" at bounding box center [85, 98] width 148 height 21
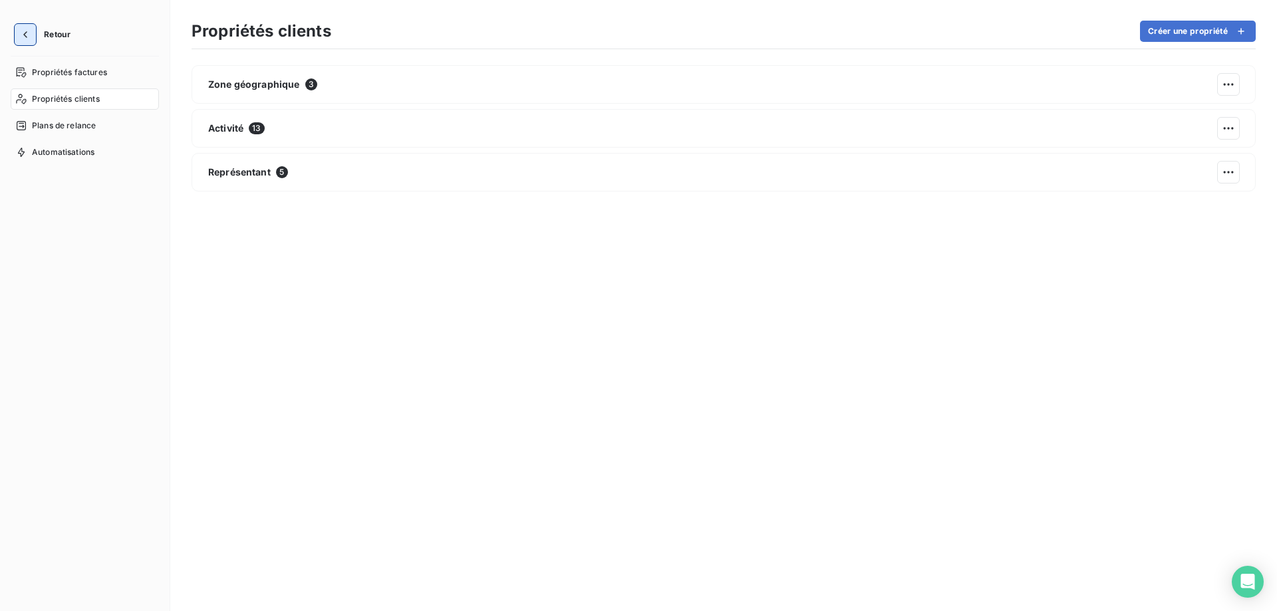
click at [29, 39] on icon "button" at bounding box center [25, 34] width 13 height 13
